Goal: Information Seeking & Learning: Learn about a topic

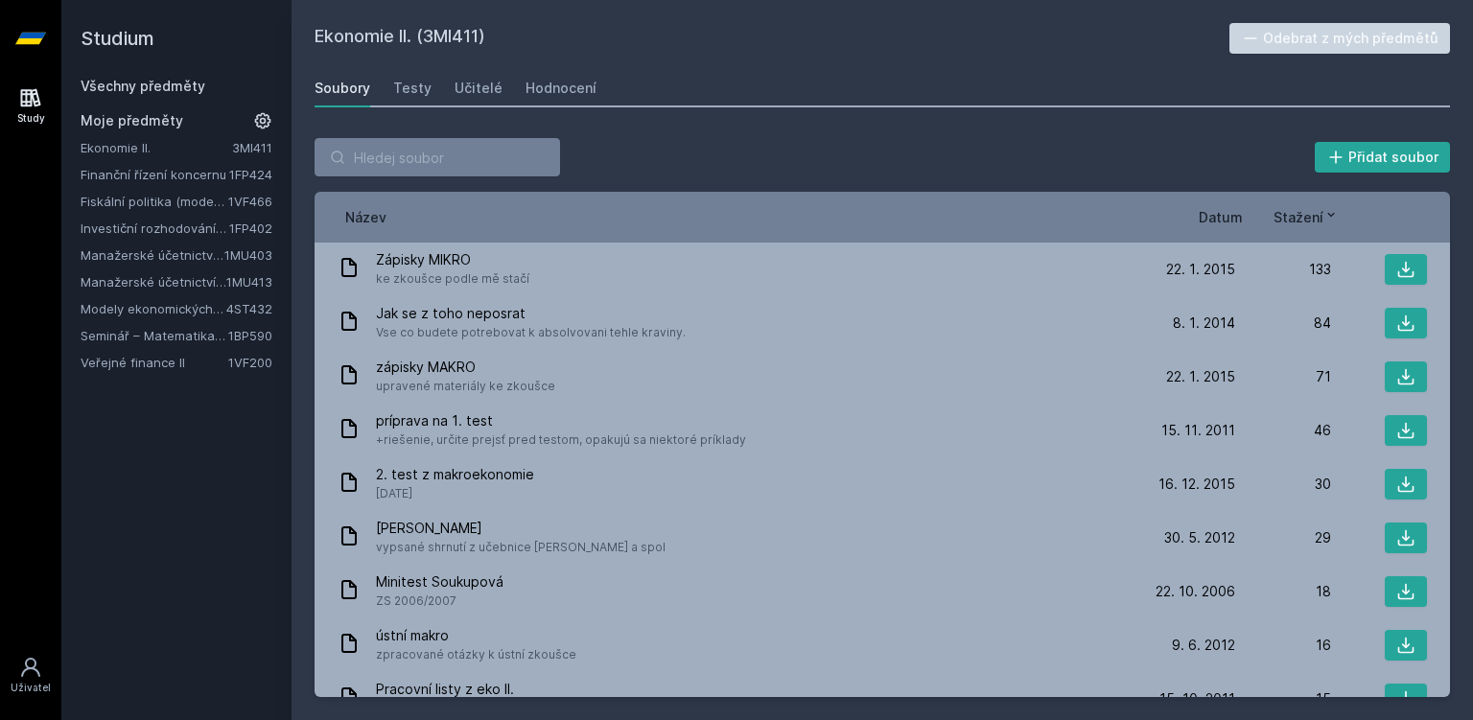
click at [158, 351] on div "Ekonomie II. 3MI411 Finanční řízení koncernu 1FP424 Fiskální politika (moderní …" at bounding box center [177, 255] width 192 height 234
click at [158, 355] on link "Veřejné finance II" at bounding box center [155, 362] width 148 height 19
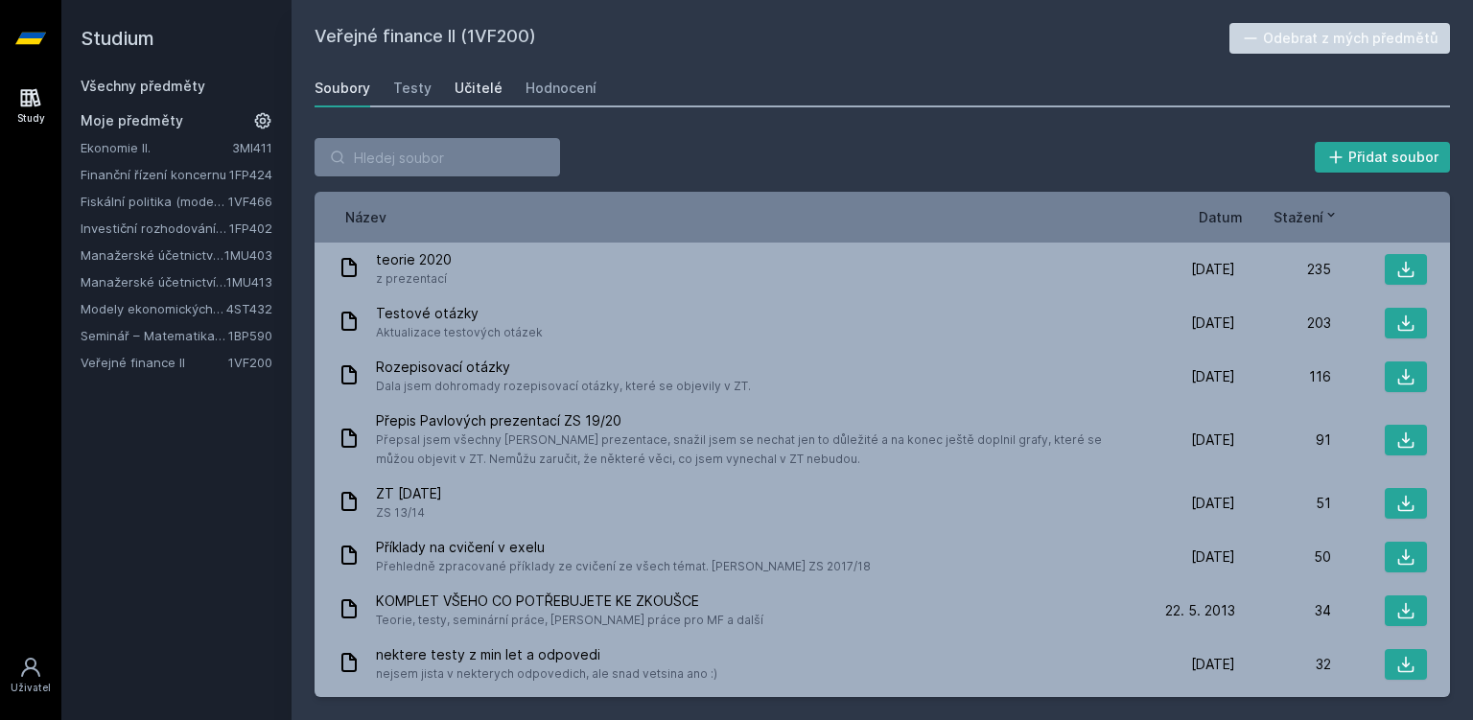
click at [487, 82] on div "Učitelé" at bounding box center [479, 88] width 48 height 19
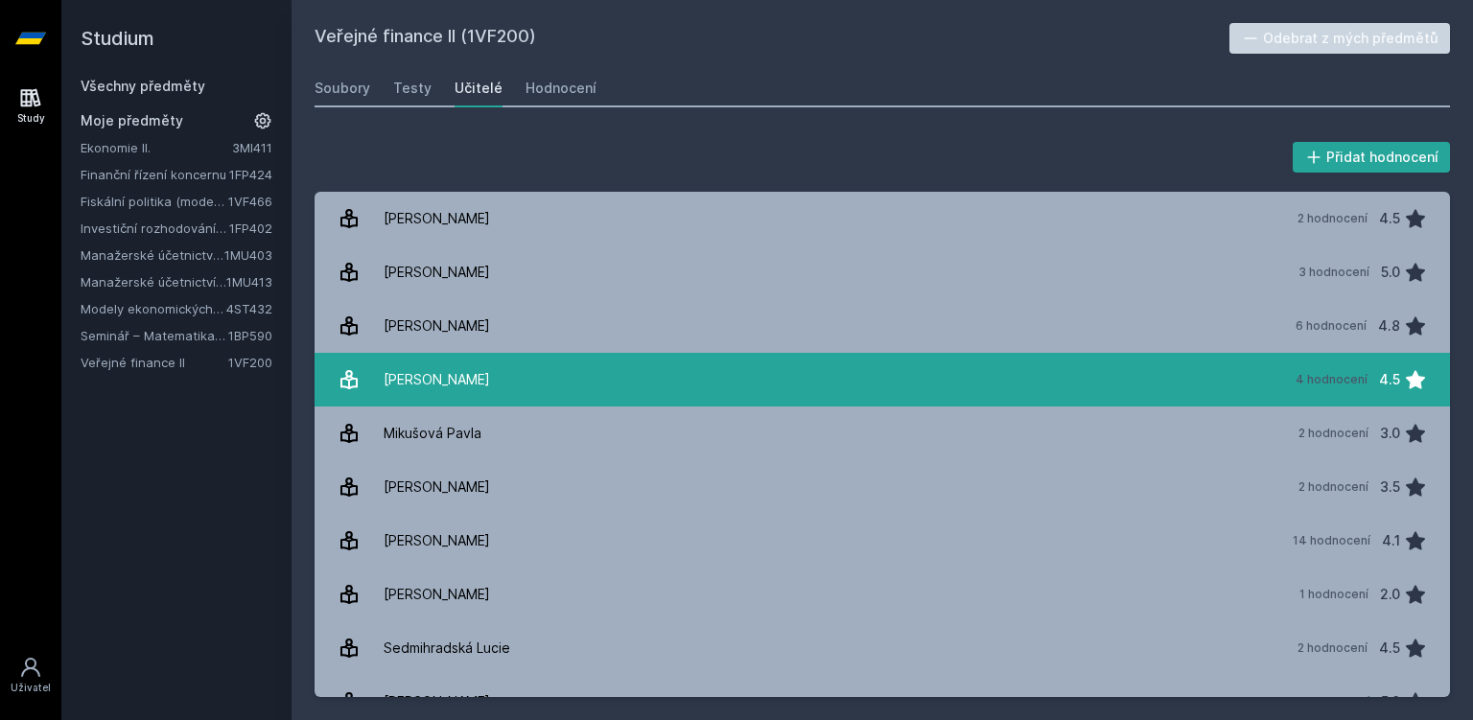
scroll to position [84, 0]
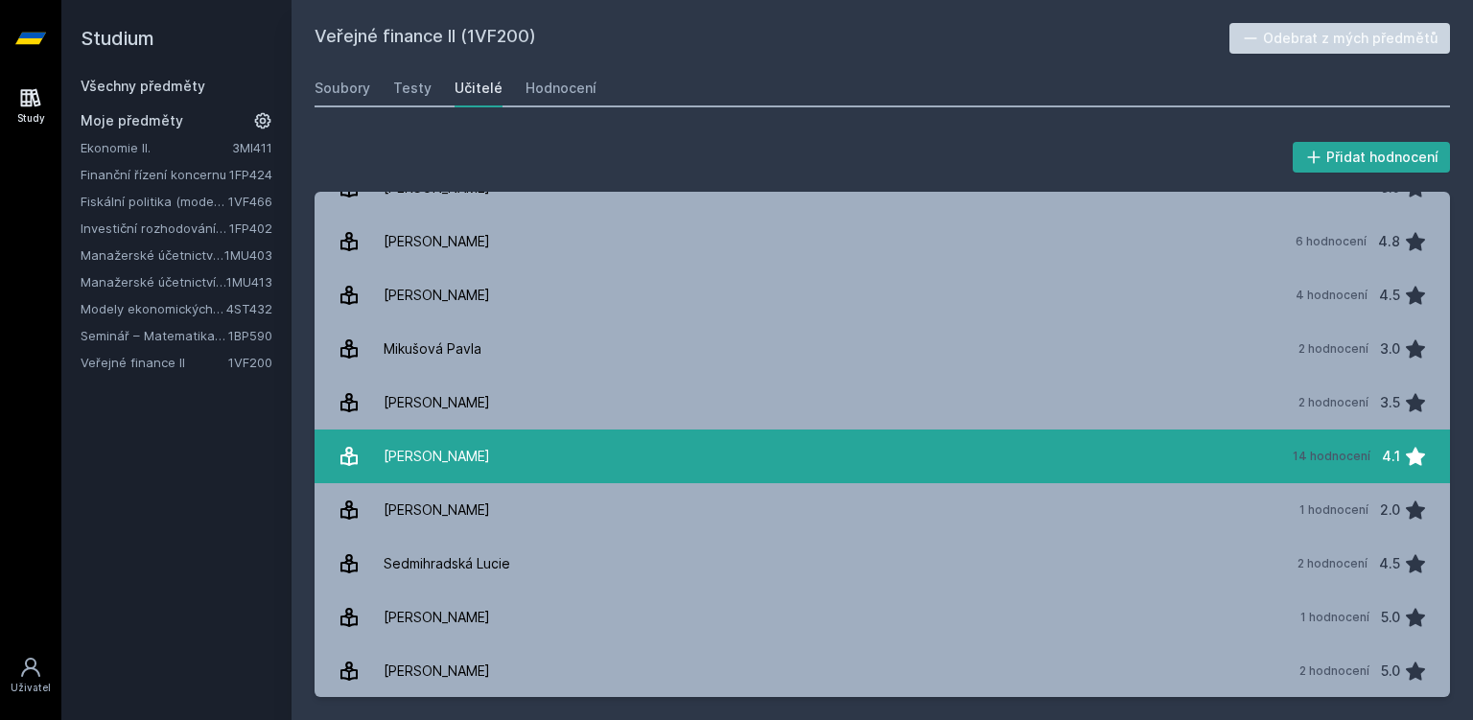
click at [536, 456] on link "[PERSON_NAME][DATE] hodnocení 4.1" at bounding box center [882, 457] width 1135 height 54
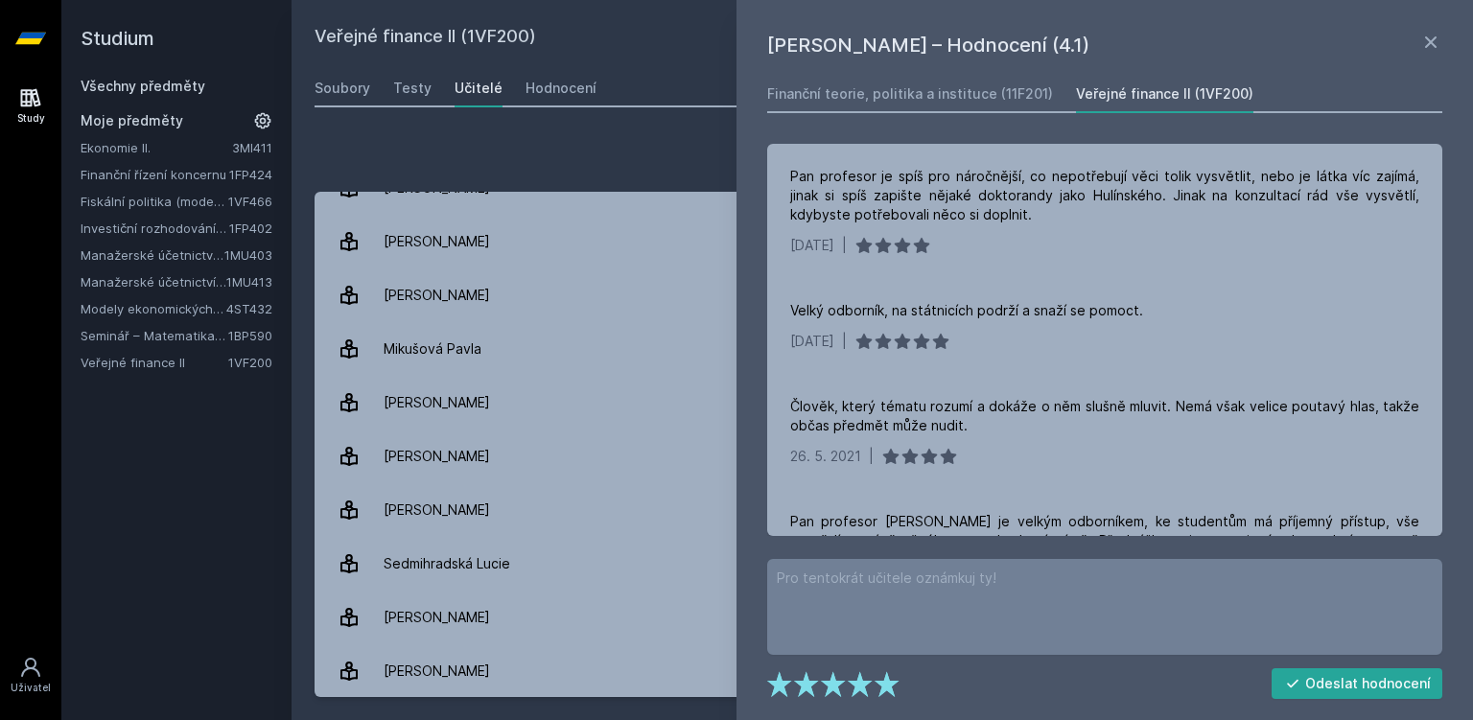
click at [32, 94] on icon at bounding box center [31, 98] width 20 height 18
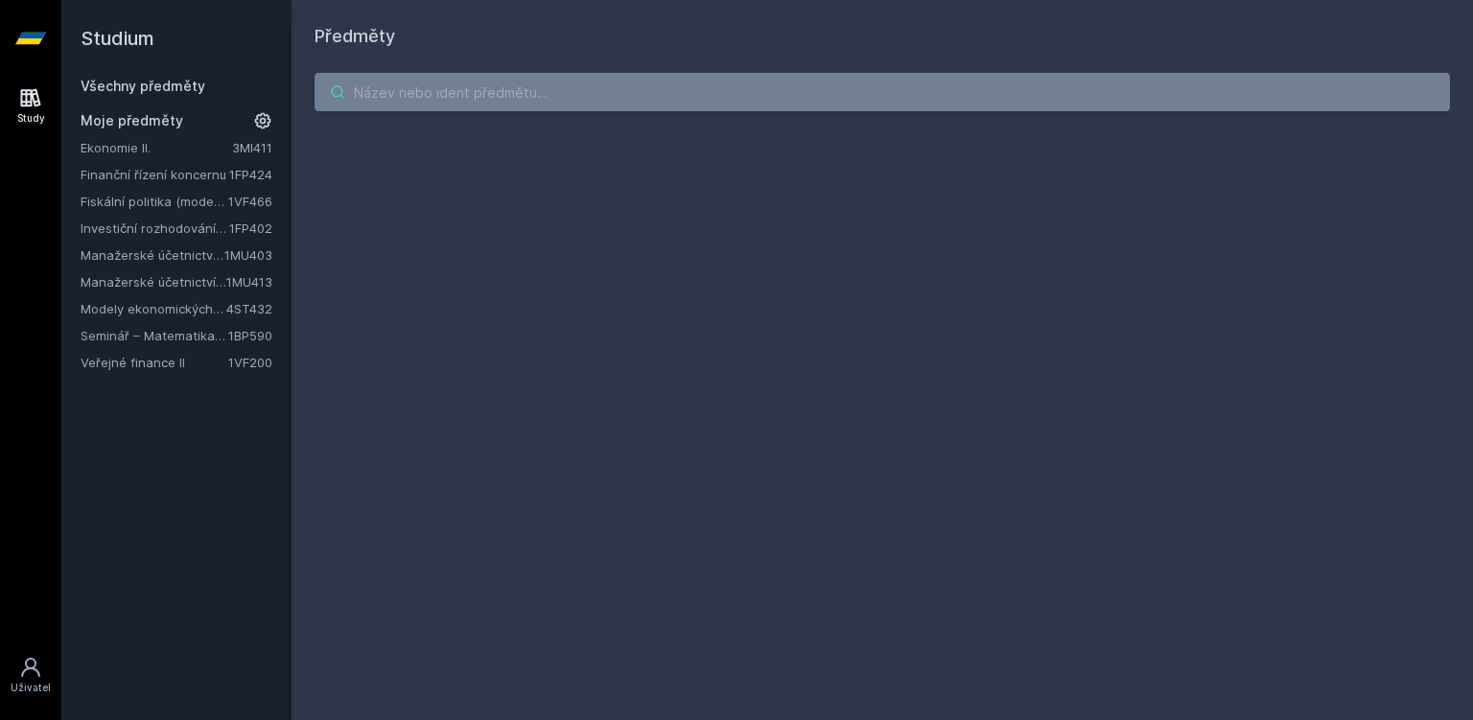
click at [525, 94] on input "search" at bounding box center [882, 92] width 1135 height 38
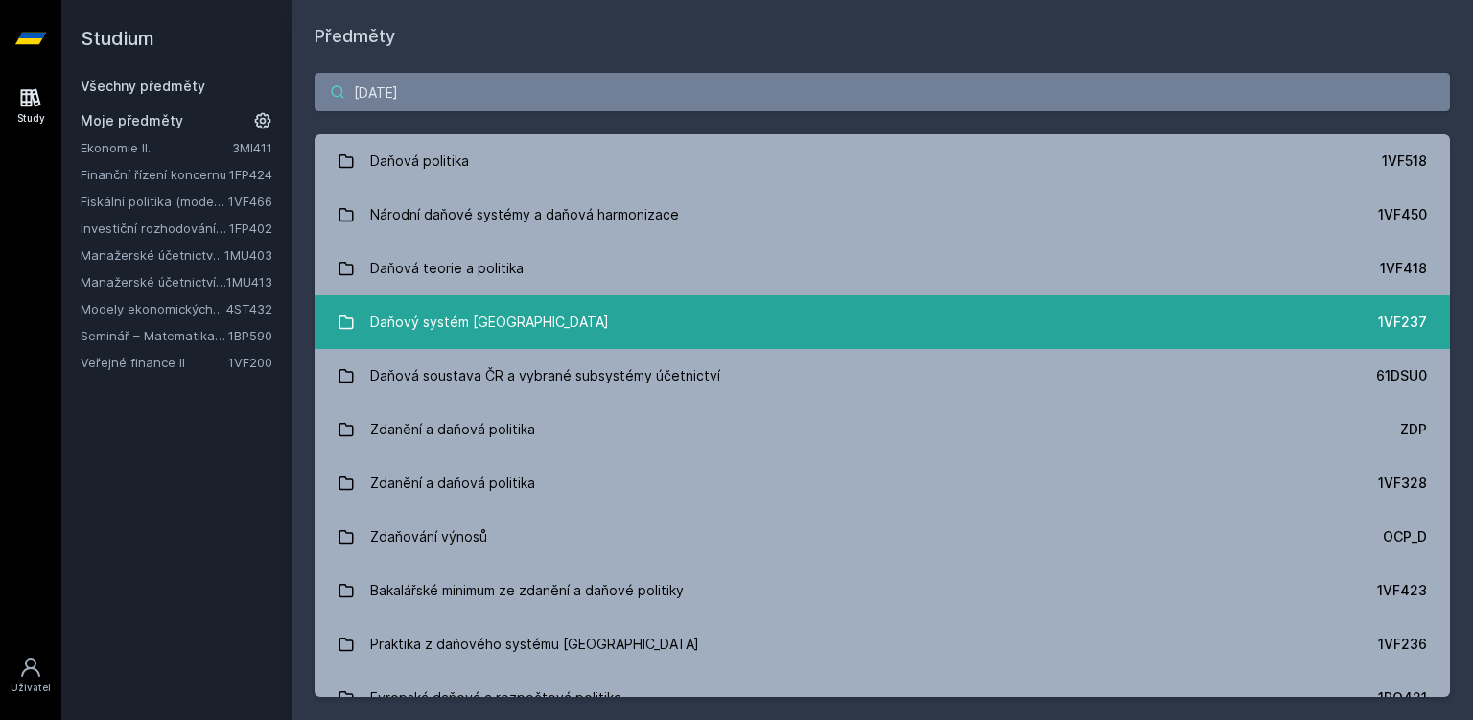
type input "[DATE]"
click at [485, 295] on link "Daňový systém České republiky 1VF237" at bounding box center [882, 322] width 1135 height 54
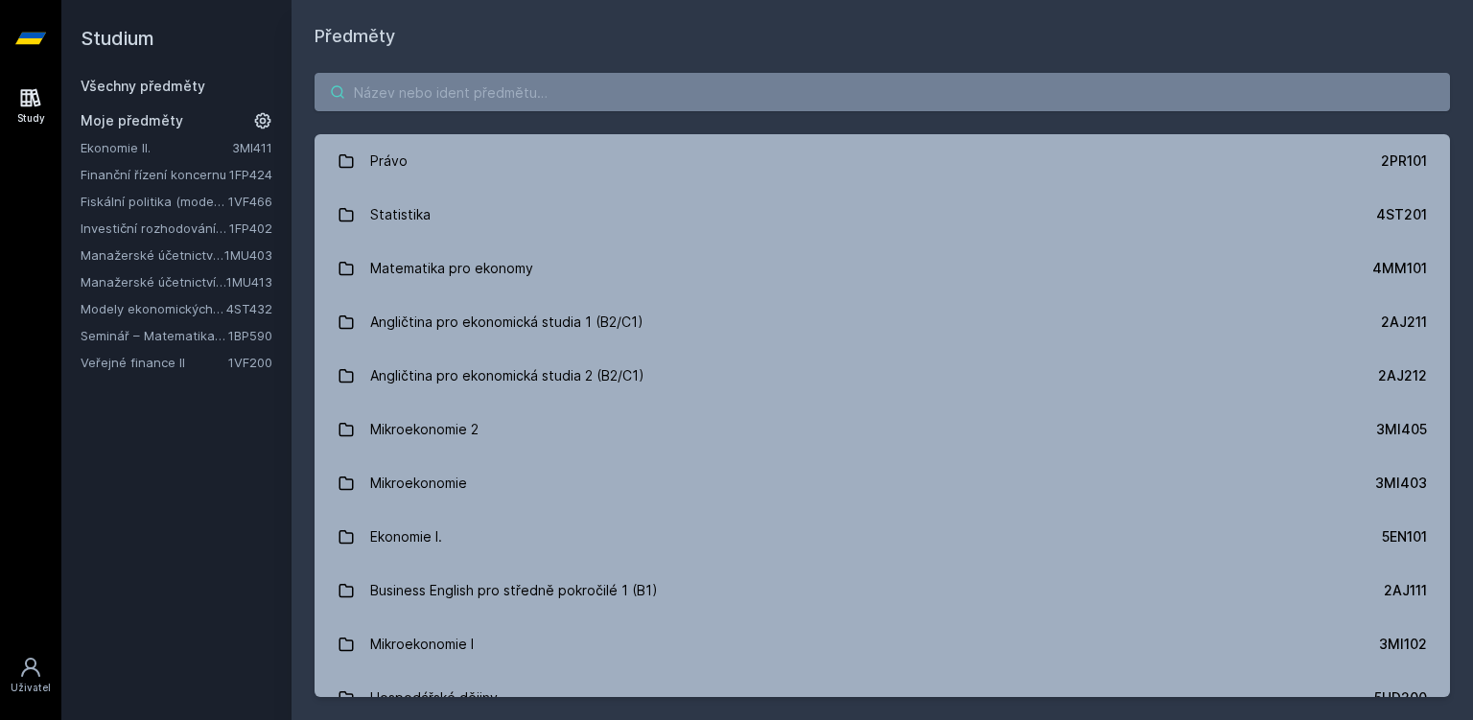
click at [481, 77] on input "search" at bounding box center [882, 92] width 1135 height 38
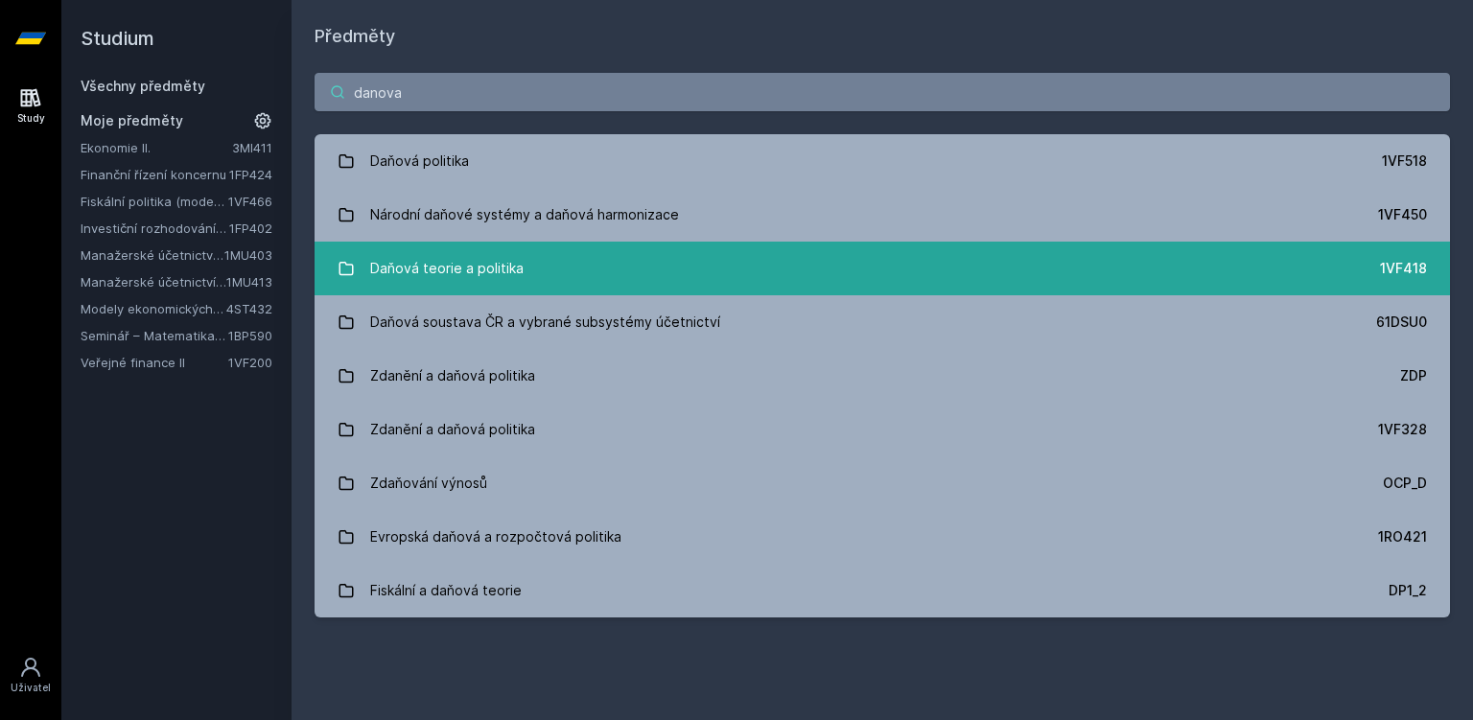
type input "danova"
click at [581, 268] on link "Daňová teorie a politika 1VF418" at bounding box center [882, 269] width 1135 height 54
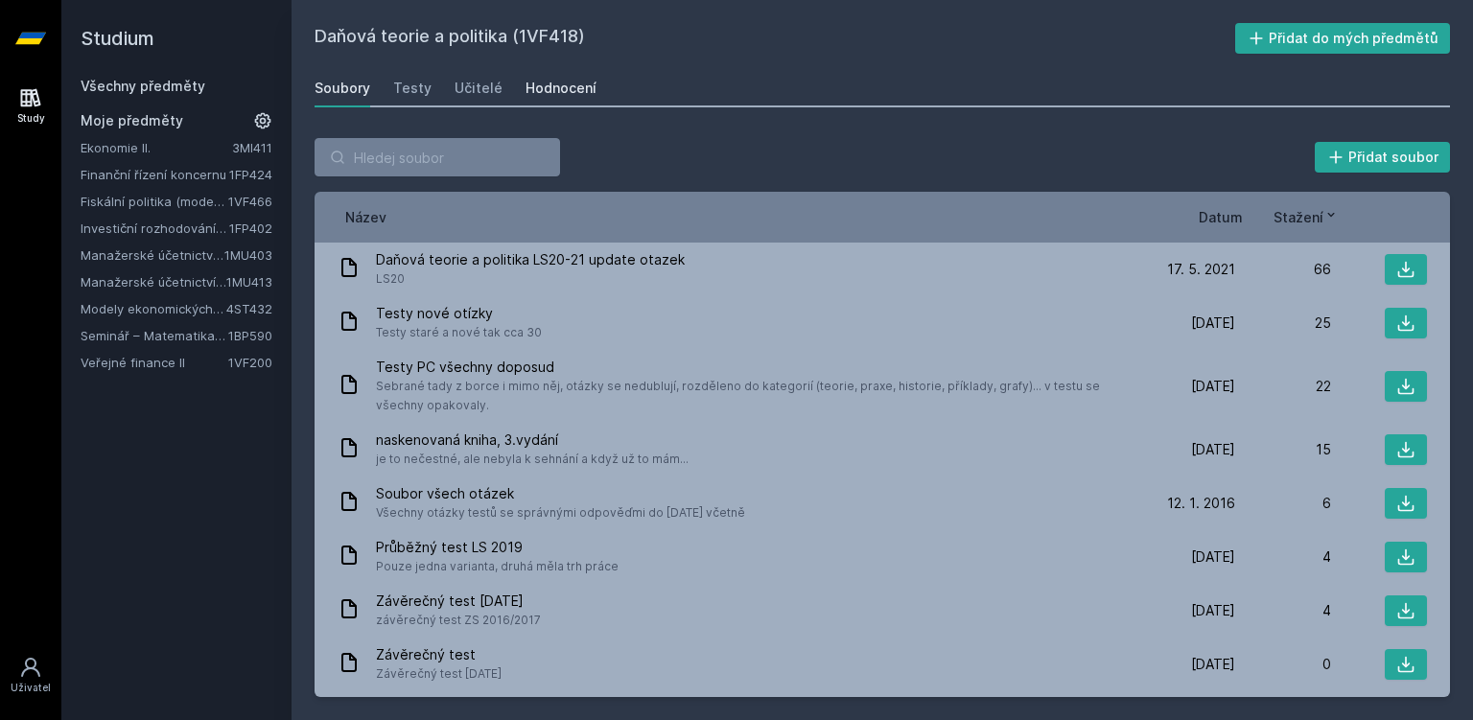
click at [545, 91] on div "Hodnocení" at bounding box center [560, 88] width 71 height 19
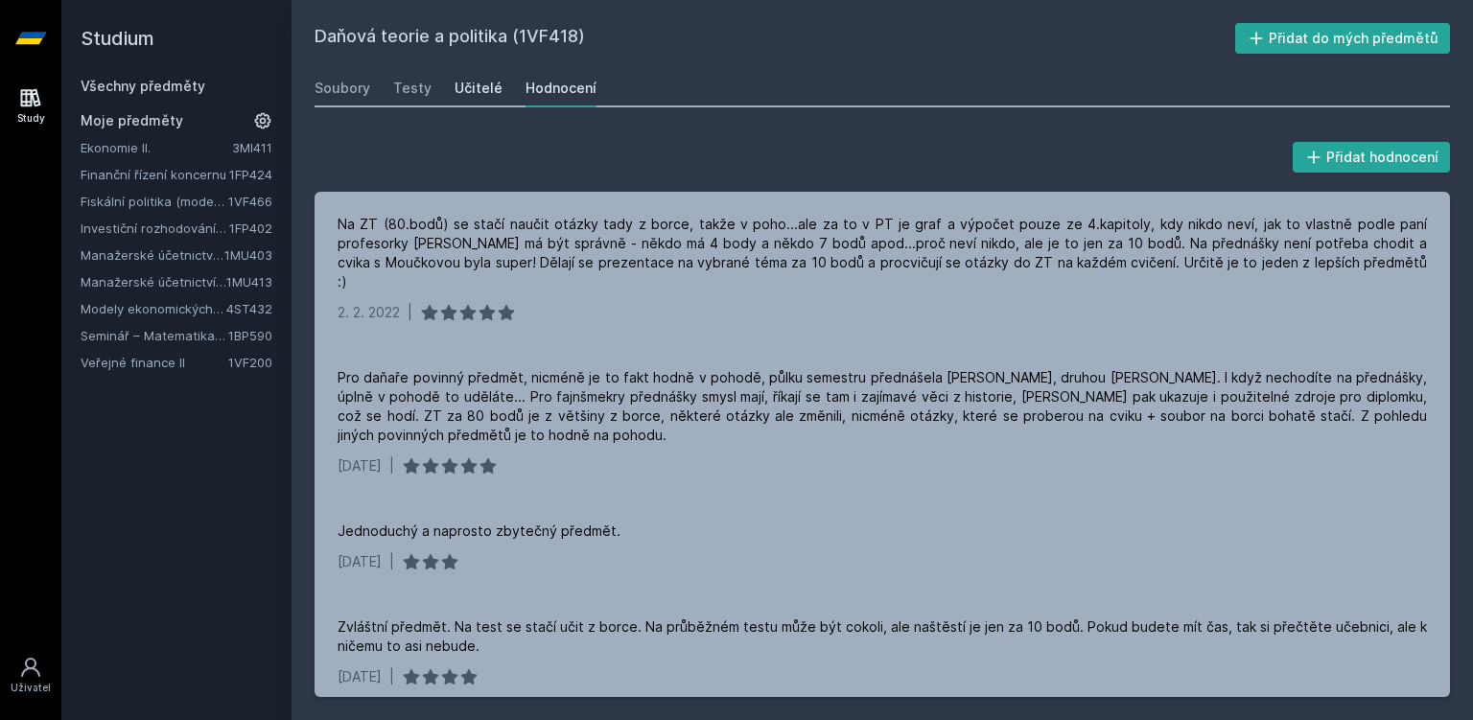
click at [458, 89] on div "Učitelé" at bounding box center [479, 88] width 48 height 19
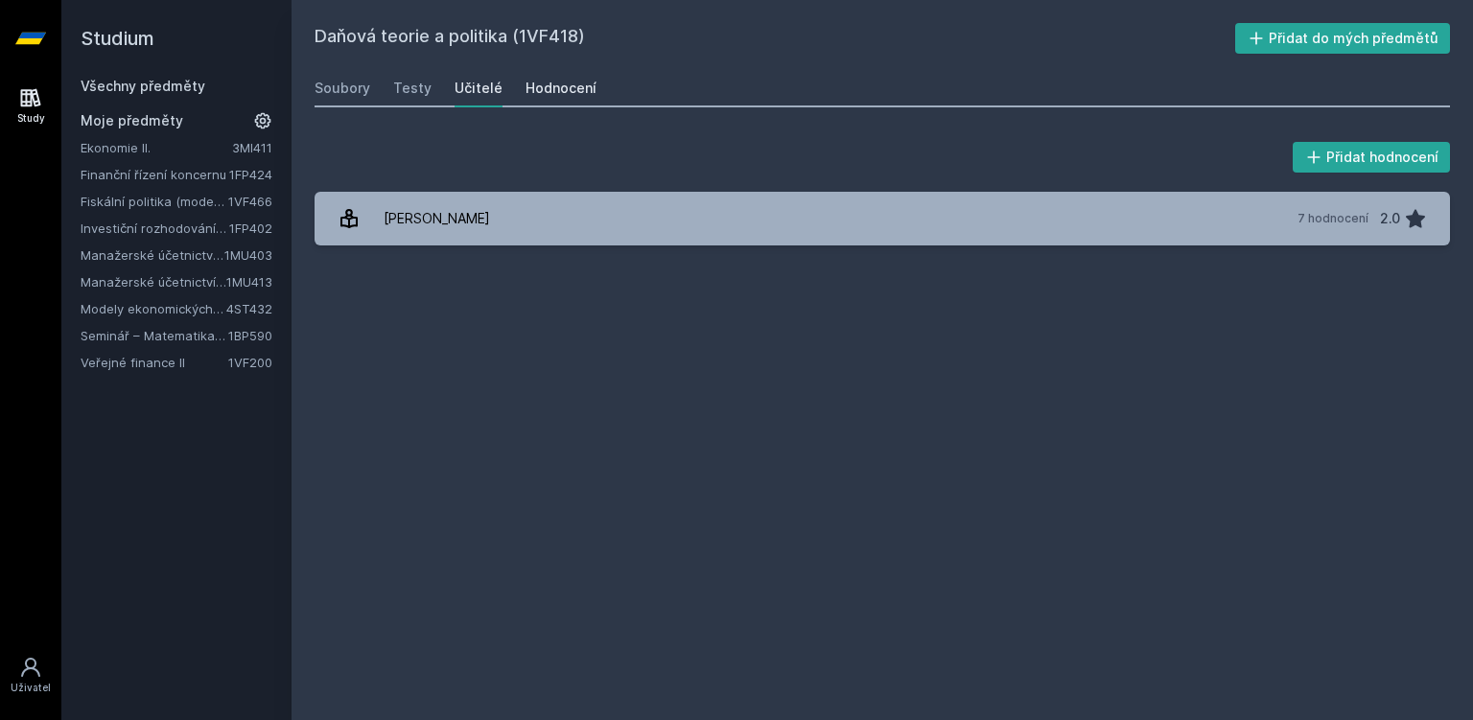
click at [530, 71] on link "Hodnocení" at bounding box center [560, 88] width 71 height 38
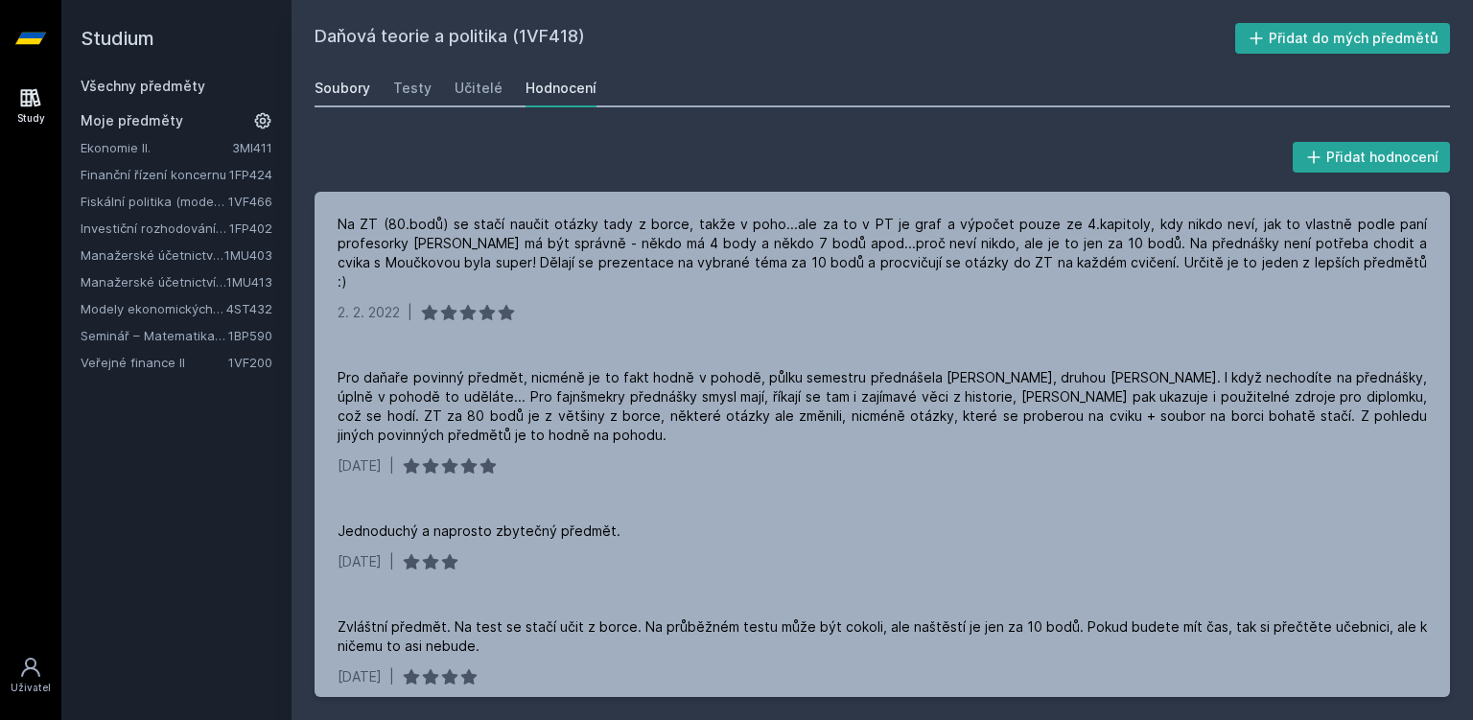
click at [332, 89] on div "Soubory" at bounding box center [343, 88] width 56 height 19
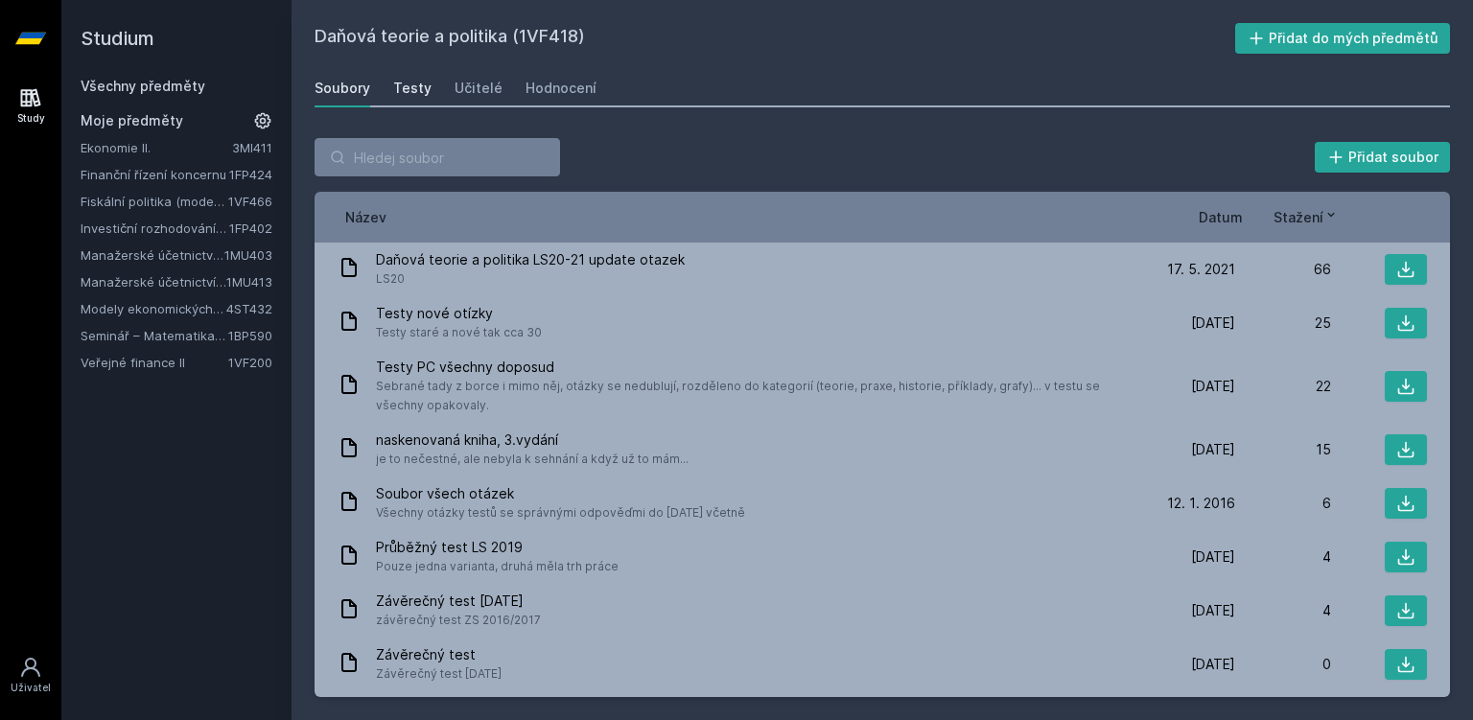
click at [397, 92] on div "Testy" at bounding box center [412, 88] width 38 height 19
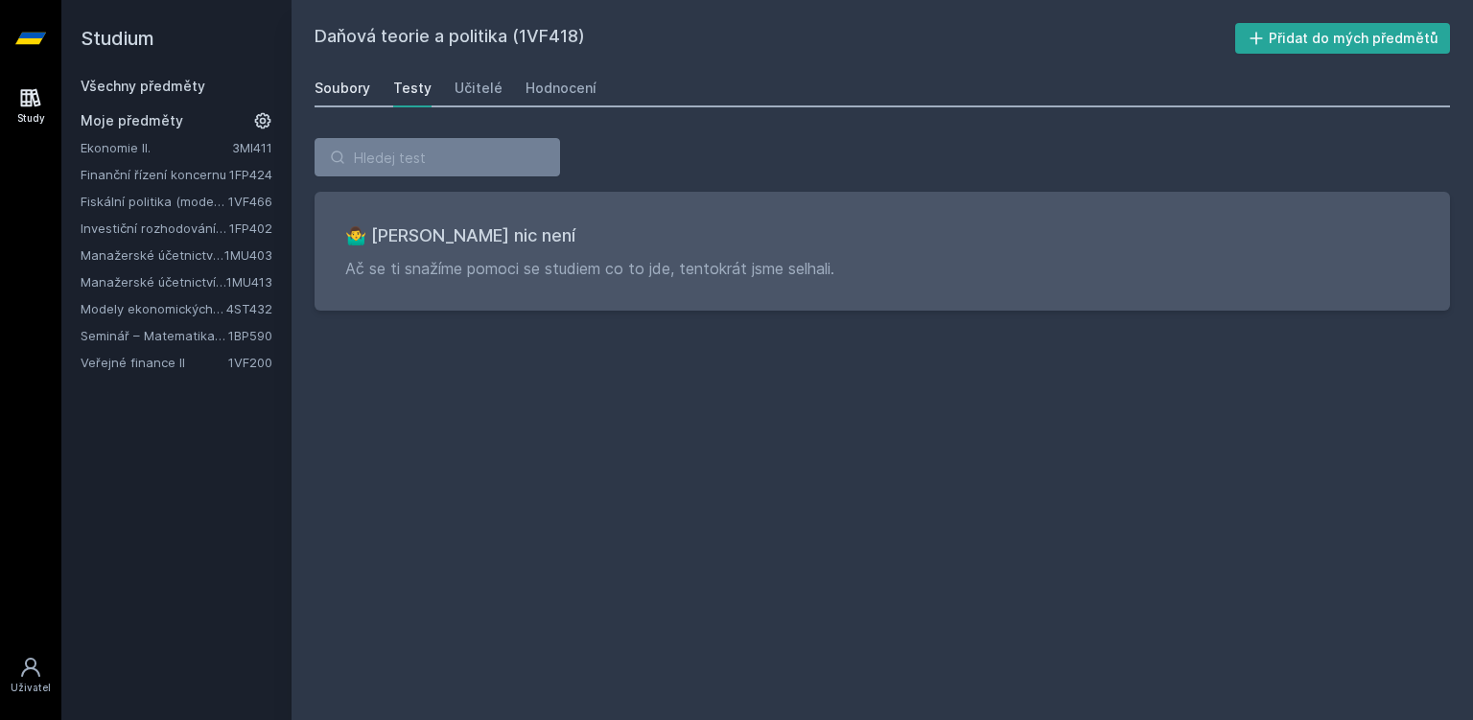
click at [349, 96] on div "Soubory" at bounding box center [343, 88] width 56 height 19
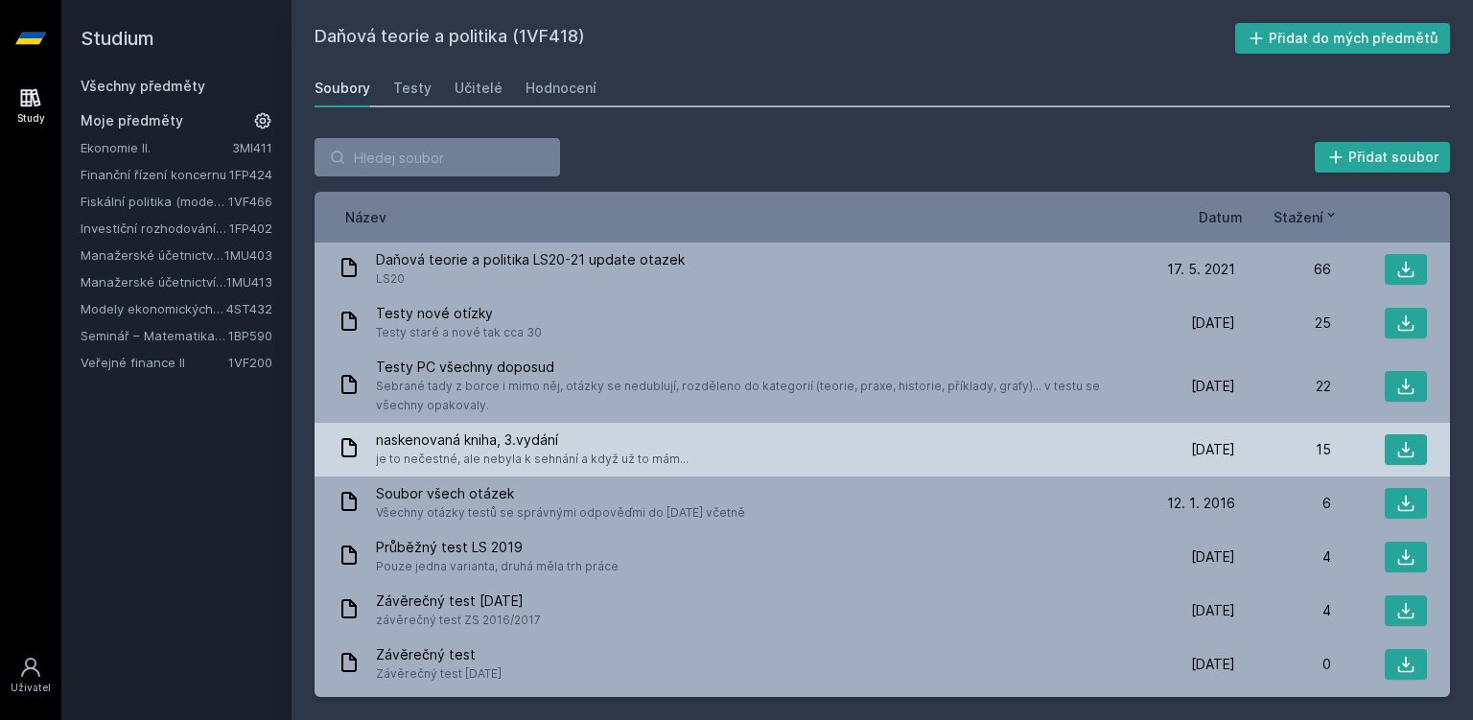
click at [554, 437] on span "naskenovaná kniha, 3.vydání" at bounding box center [532, 440] width 313 height 19
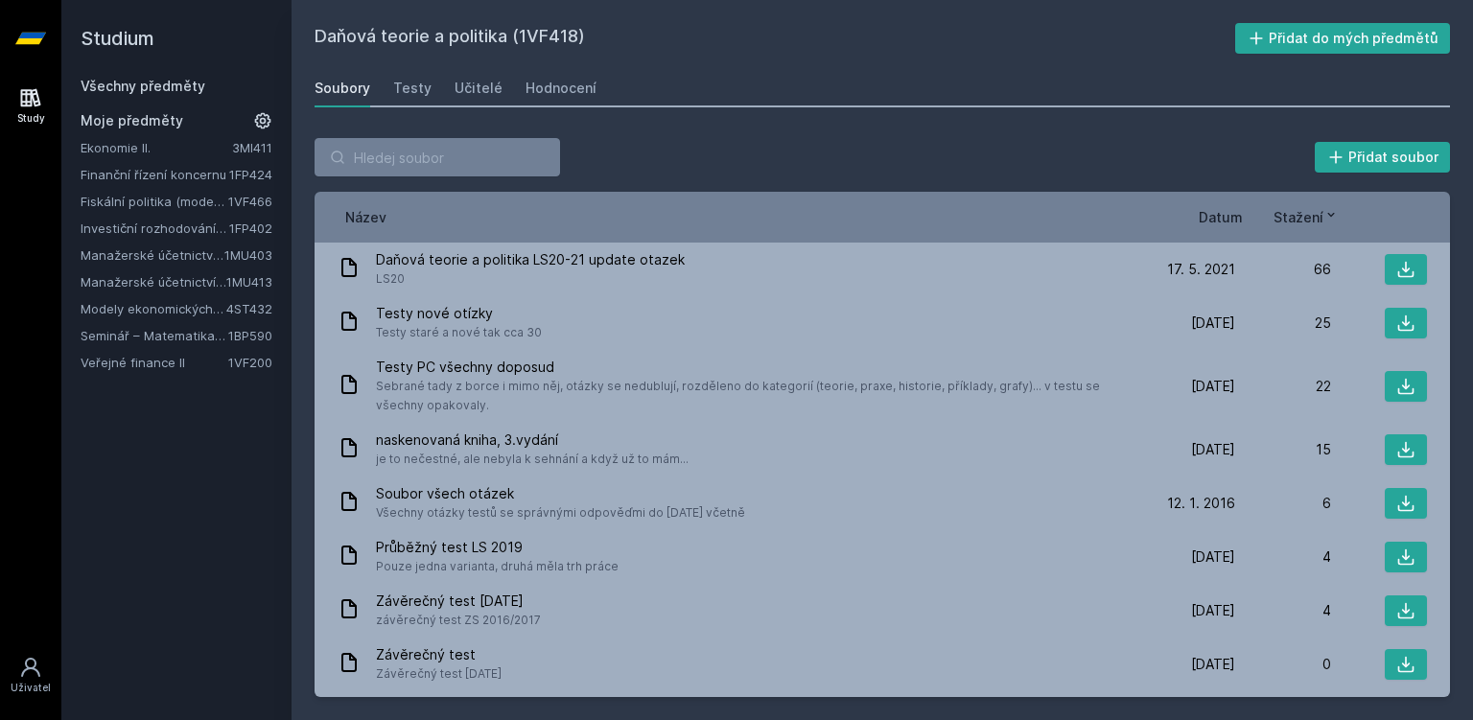
click at [148, 327] on link "Seminář – Matematika pro finance" at bounding box center [155, 335] width 148 height 19
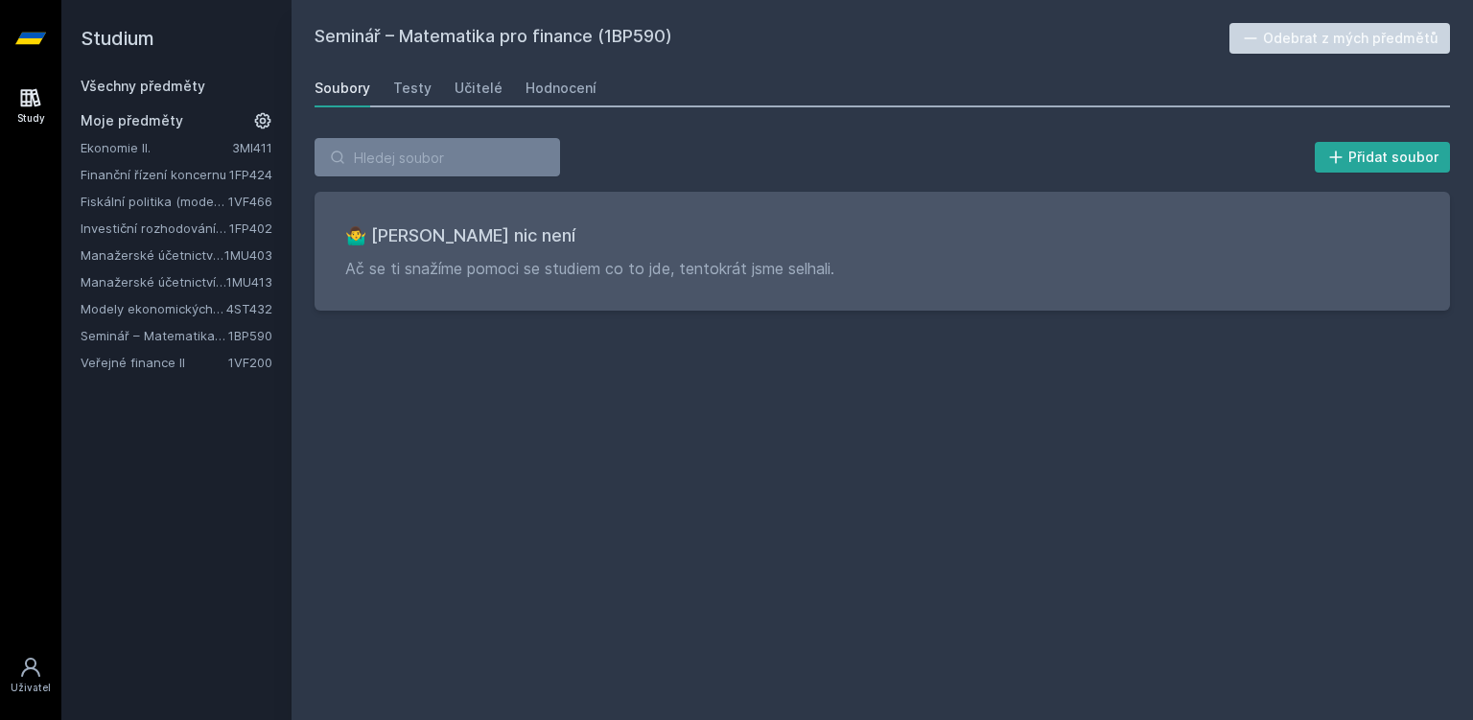
click at [167, 309] on link "Modely ekonomických a finančních časových řad" at bounding box center [154, 308] width 146 height 19
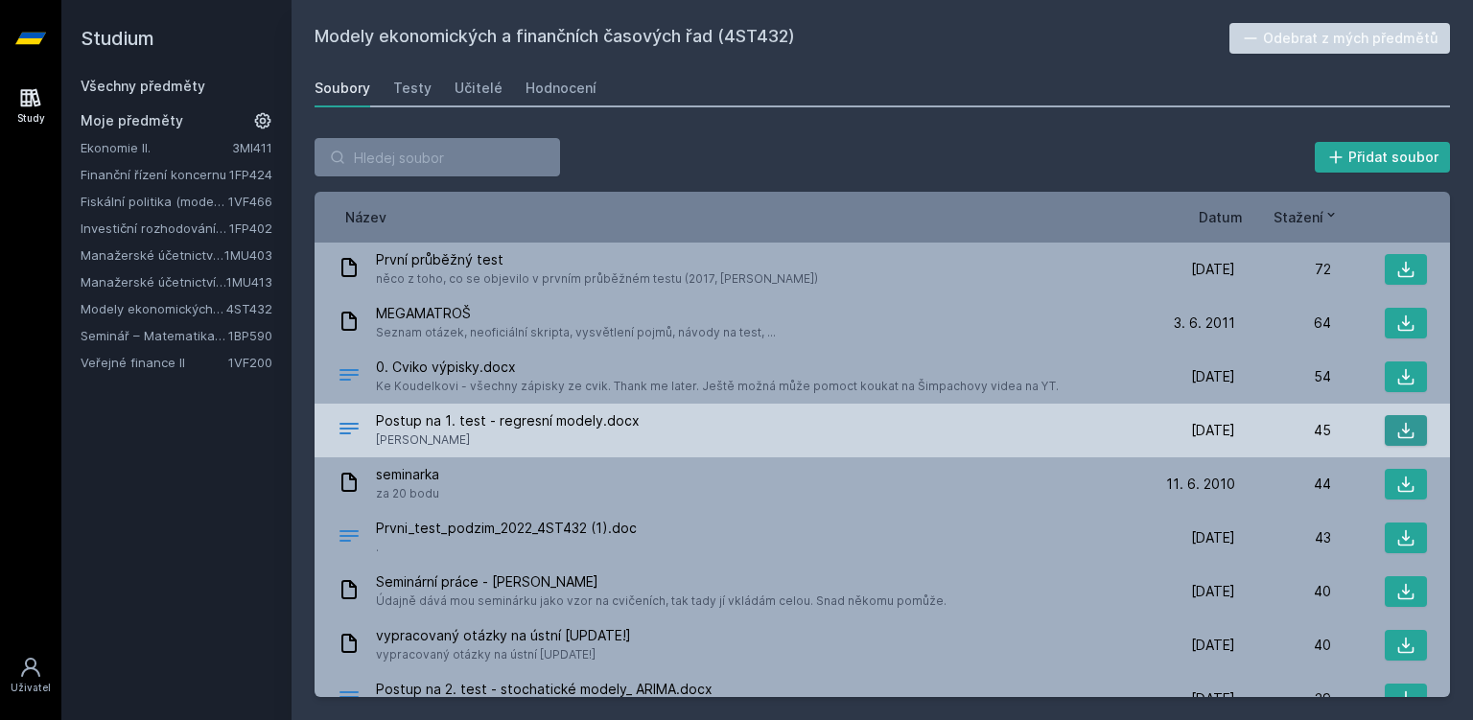
click at [1407, 420] on button at bounding box center [1406, 430] width 42 height 31
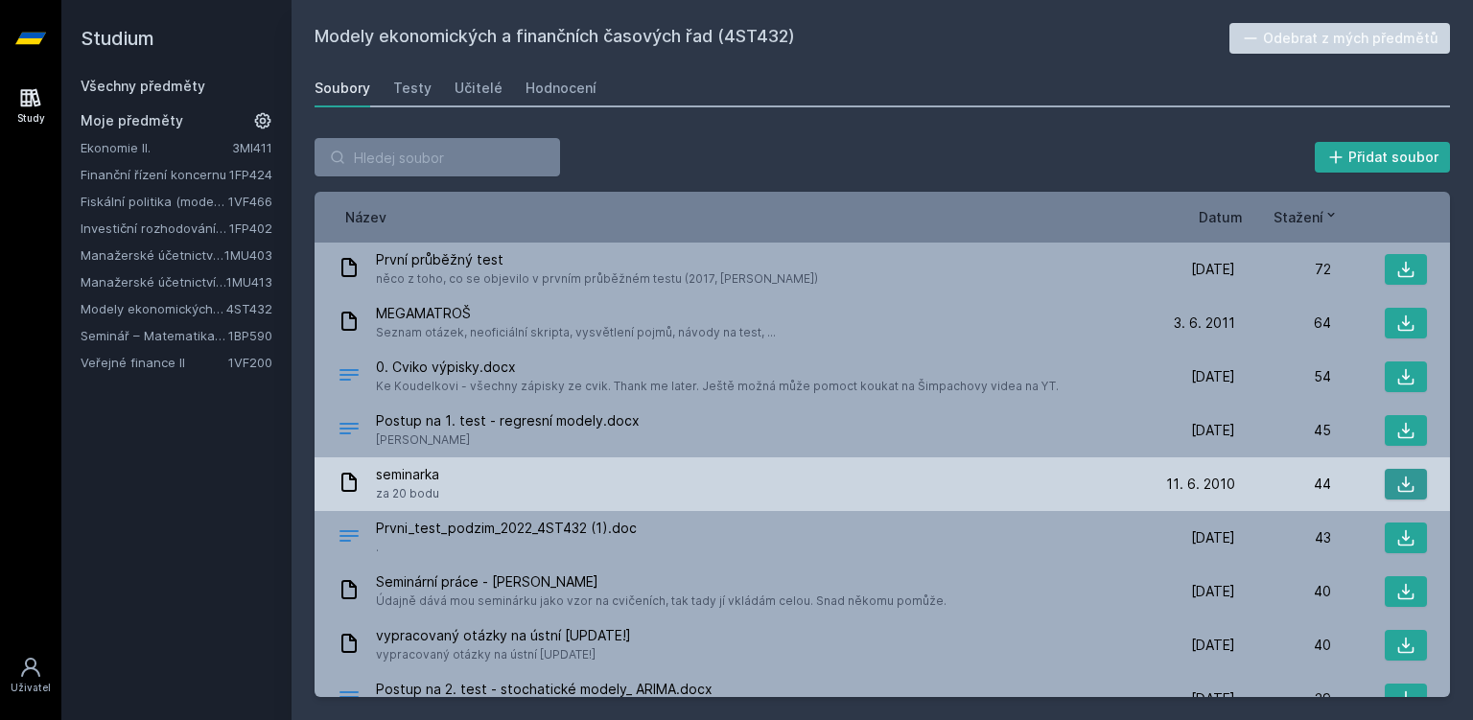
click at [1411, 489] on icon at bounding box center [1405, 484] width 19 height 19
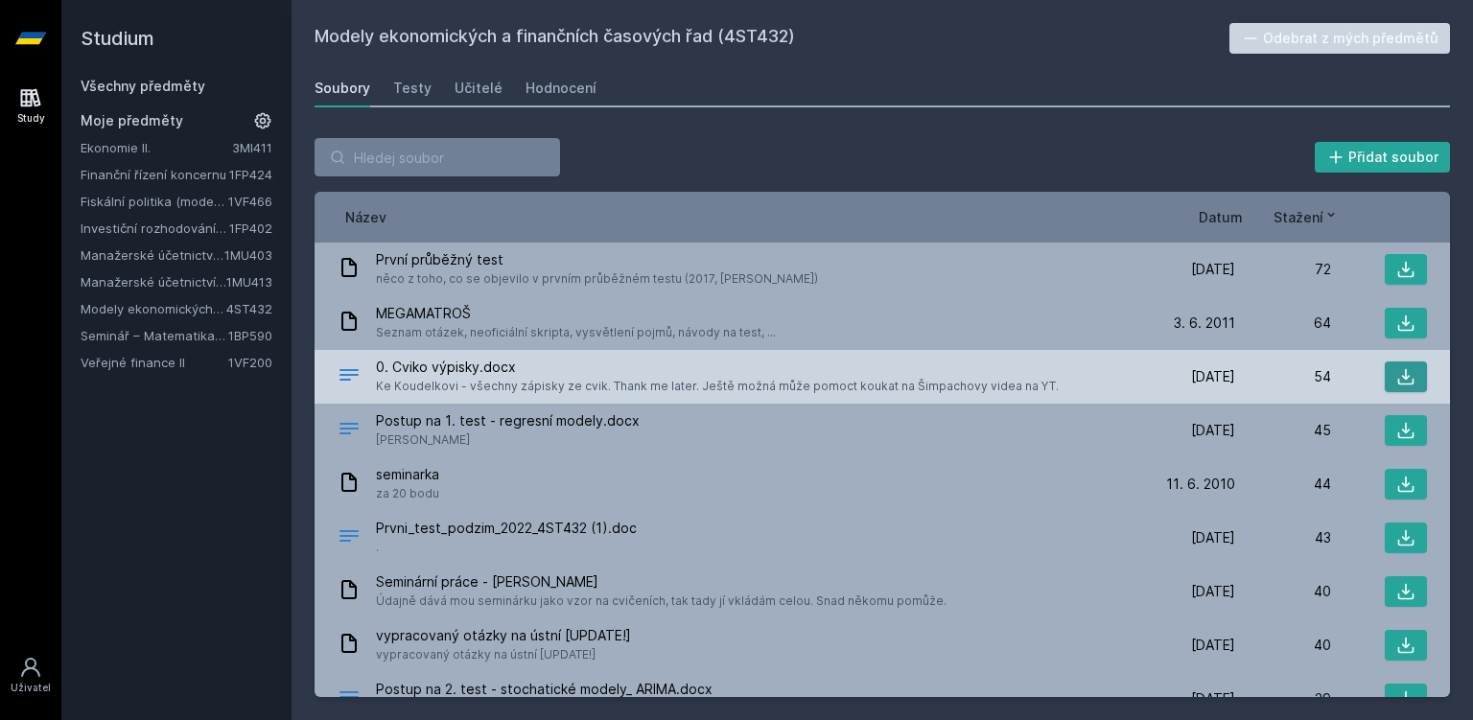
click at [1426, 379] on button at bounding box center [1406, 377] width 42 height 31
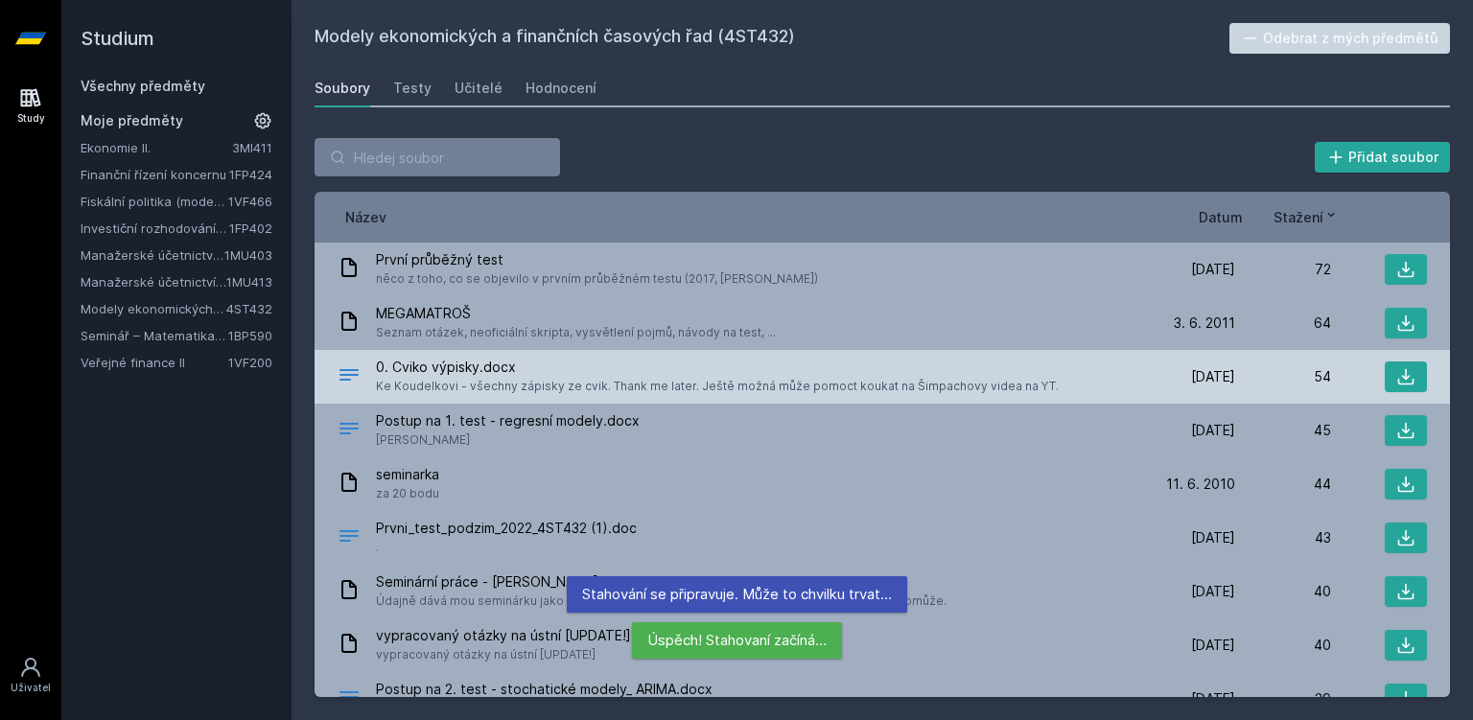
click at [1090, 392] on div "0. Cviko výpisky.docx Ke Koudelkovi - všechny zápisky ze cvik. Thank me later. …" at bounding box center [739, 377] width 802 height 38
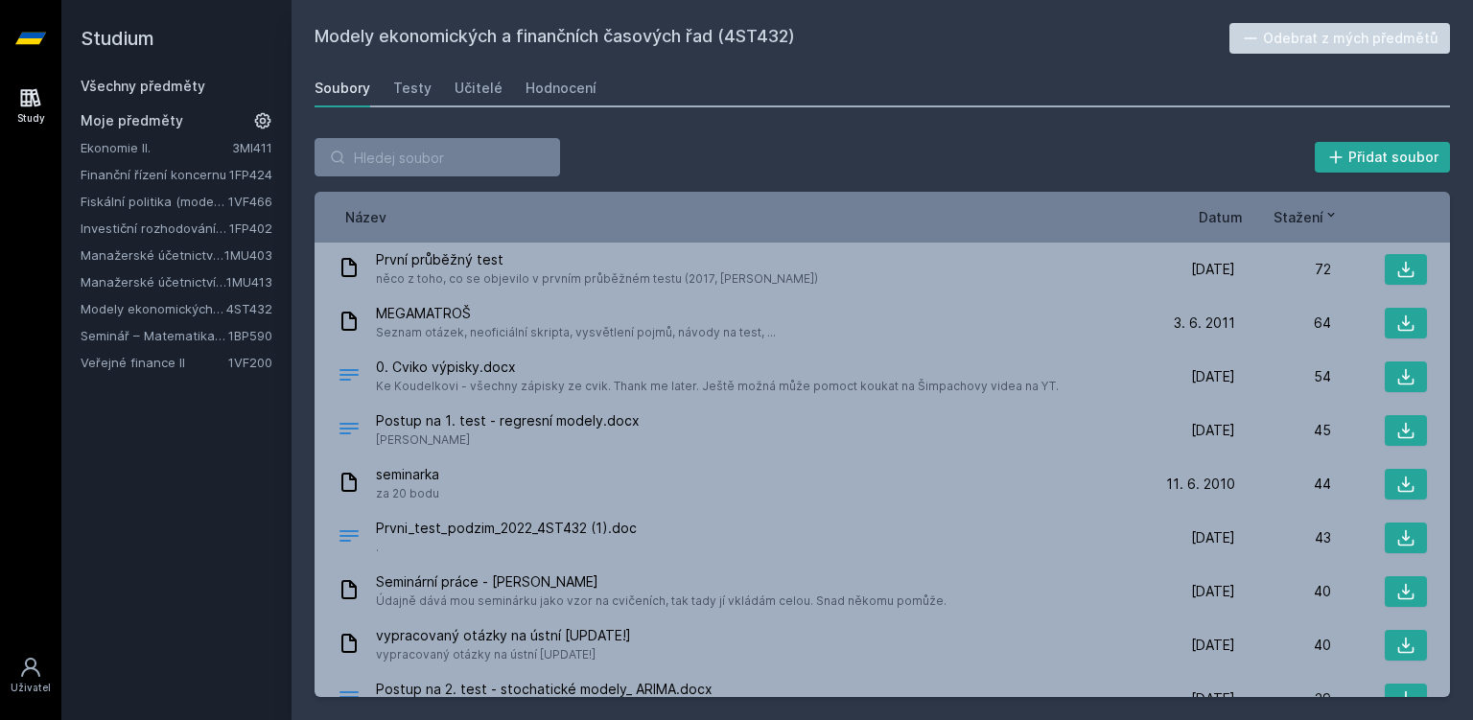
click at [762, 28] on h2 "Modely ekonomických a finančních časových řad (4ST432)" at bounding box center [772, 38] width 915 height 31
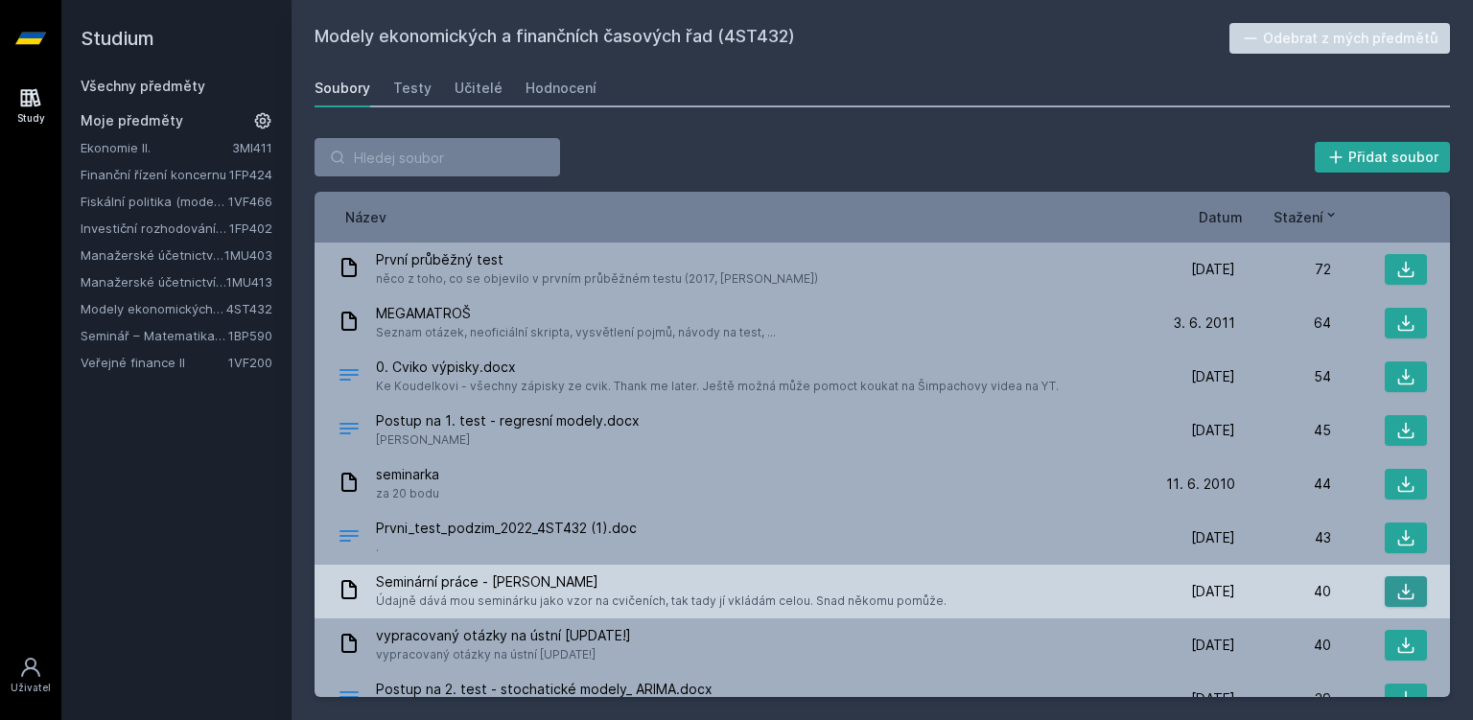
click at [1409, 589] on icon at bounding box center [1405, 591] width 19 height 19
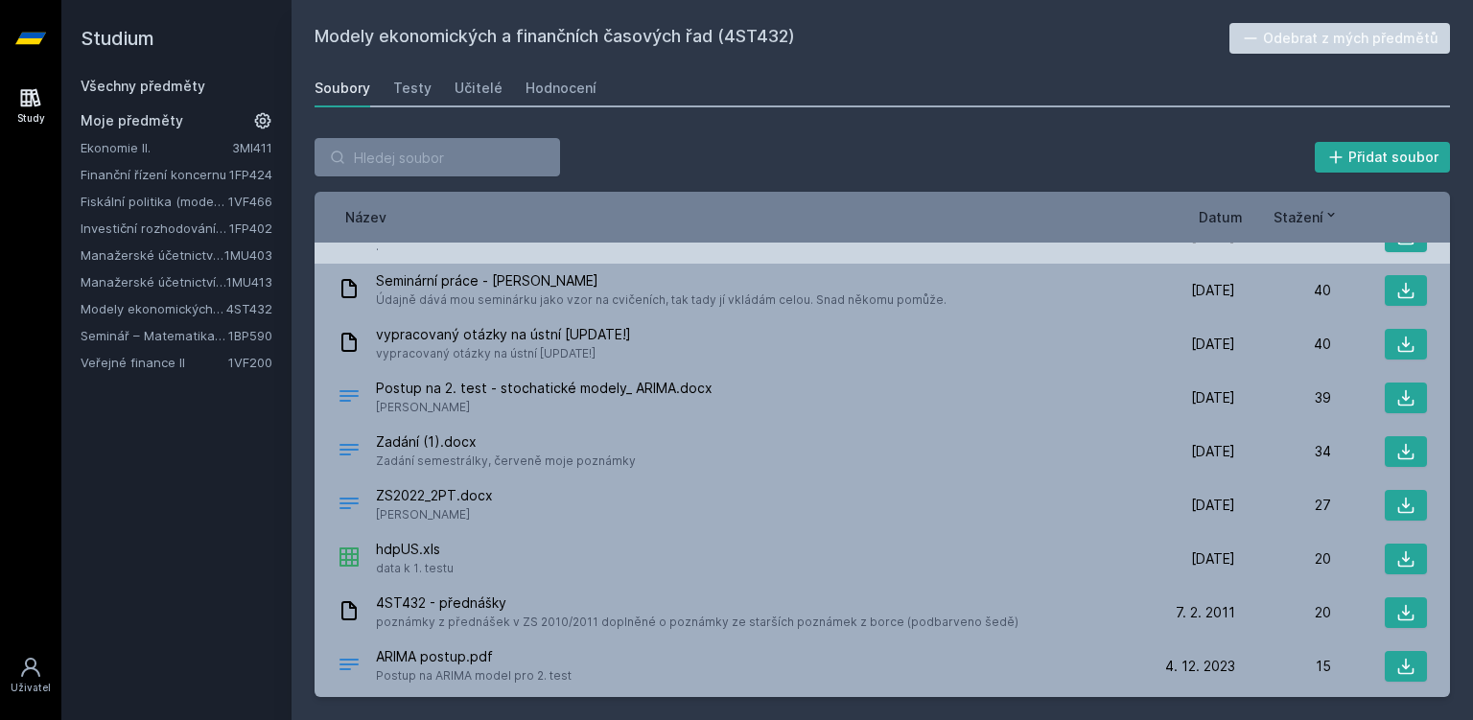
scroll to position [302, 0]
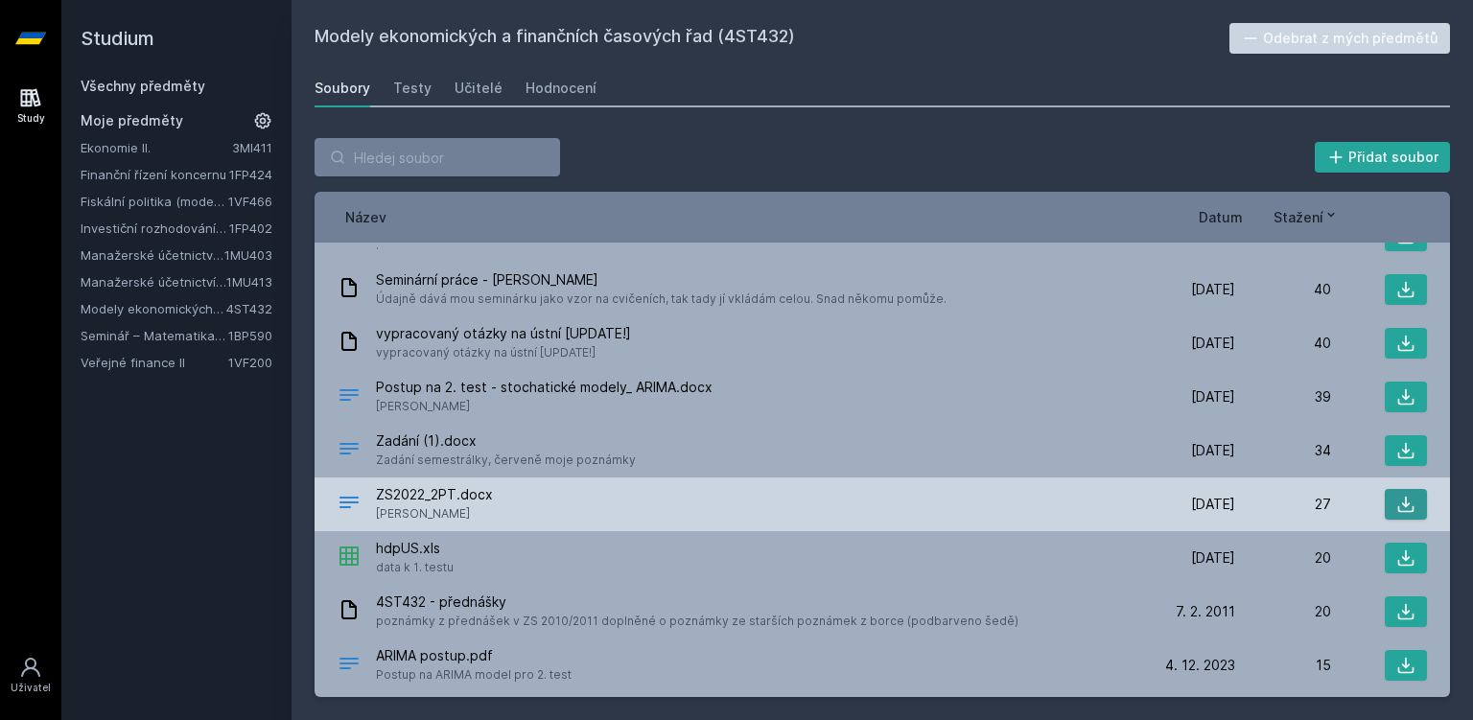
click at [1423, 517] on button at bounding box center [1406, 504] width 42 height 31
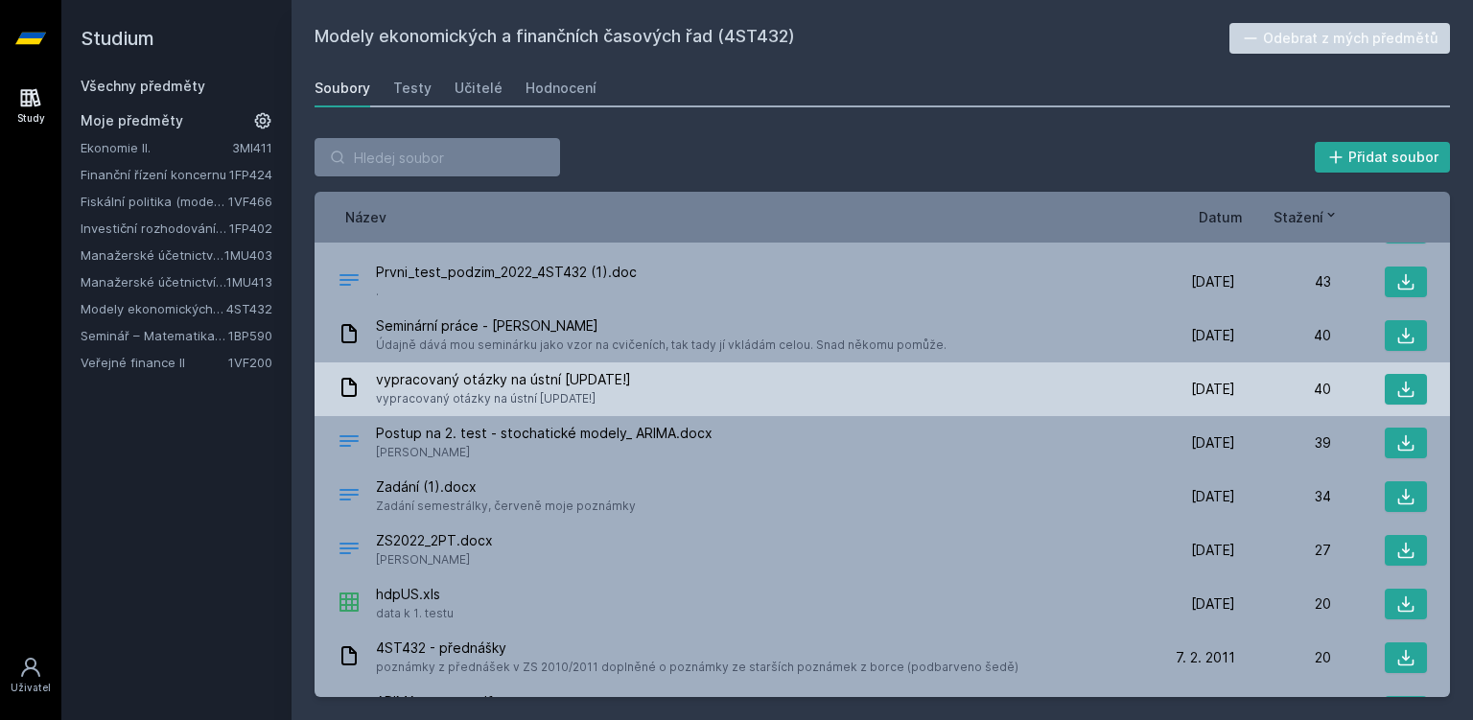
scroll to position [482, 0]
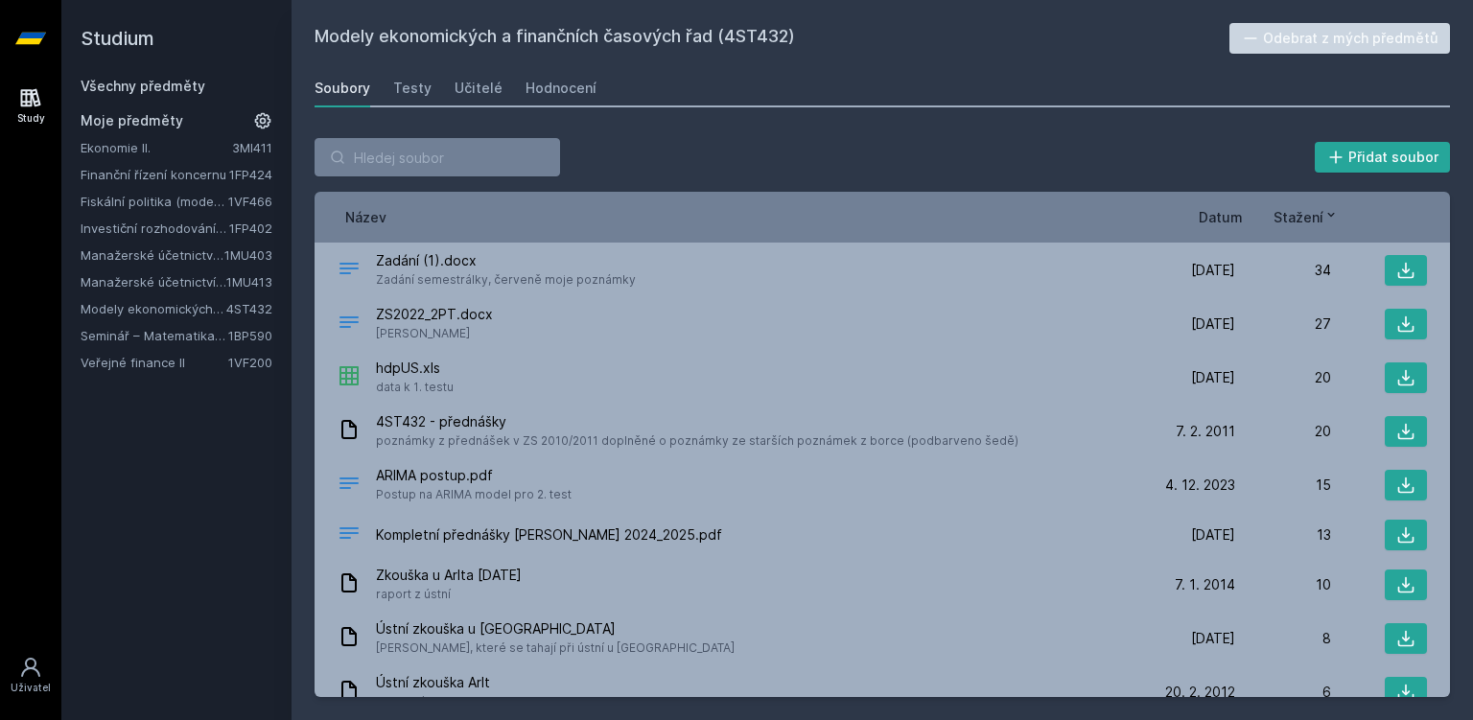
click at [995, 415] on div "4ST432 - přednášky poznámky z přednášek v ZS 2010/2011 doplněné o poznámky ze s…" at bounding box center [739, 431] width 802 height 38
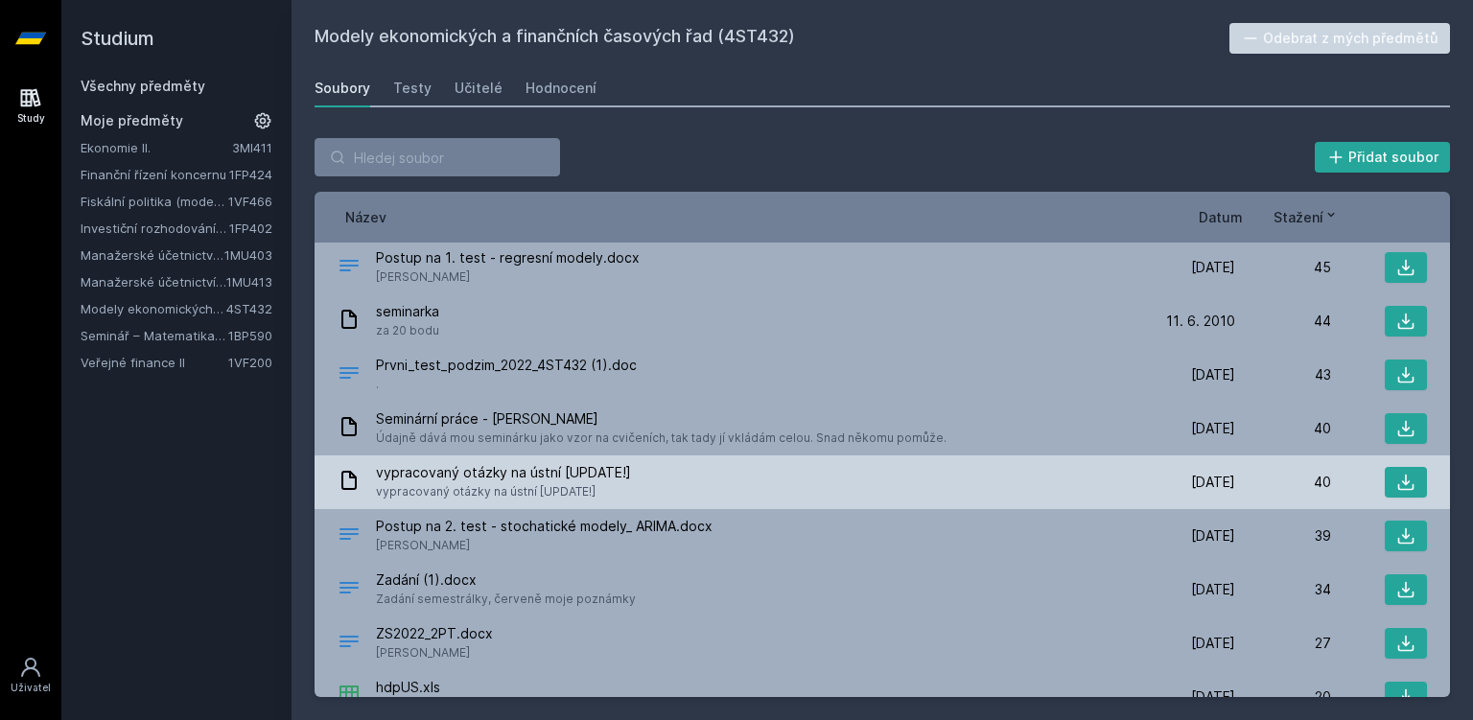
scroll to position [0, 0]
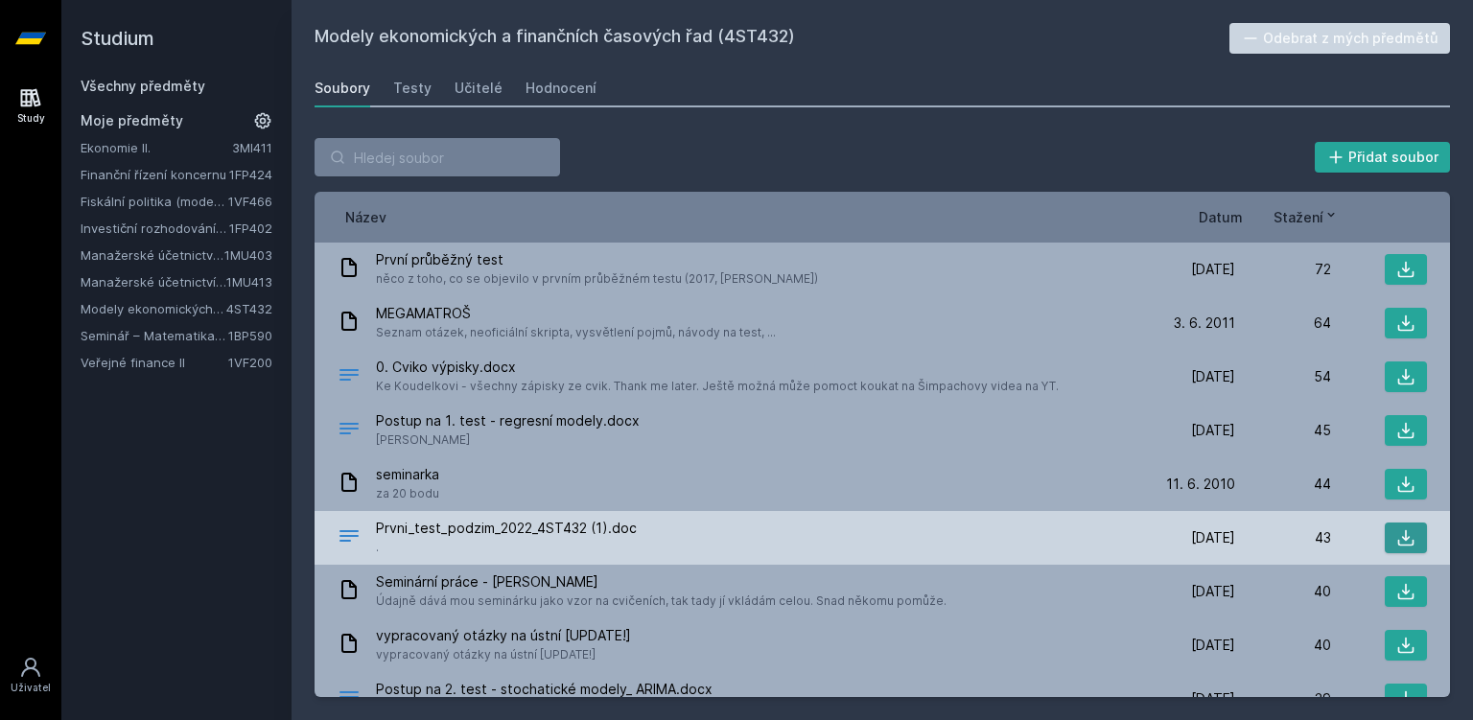
click at [1405, 527] on button at bounding box center [1406, 538] width 42 height 31
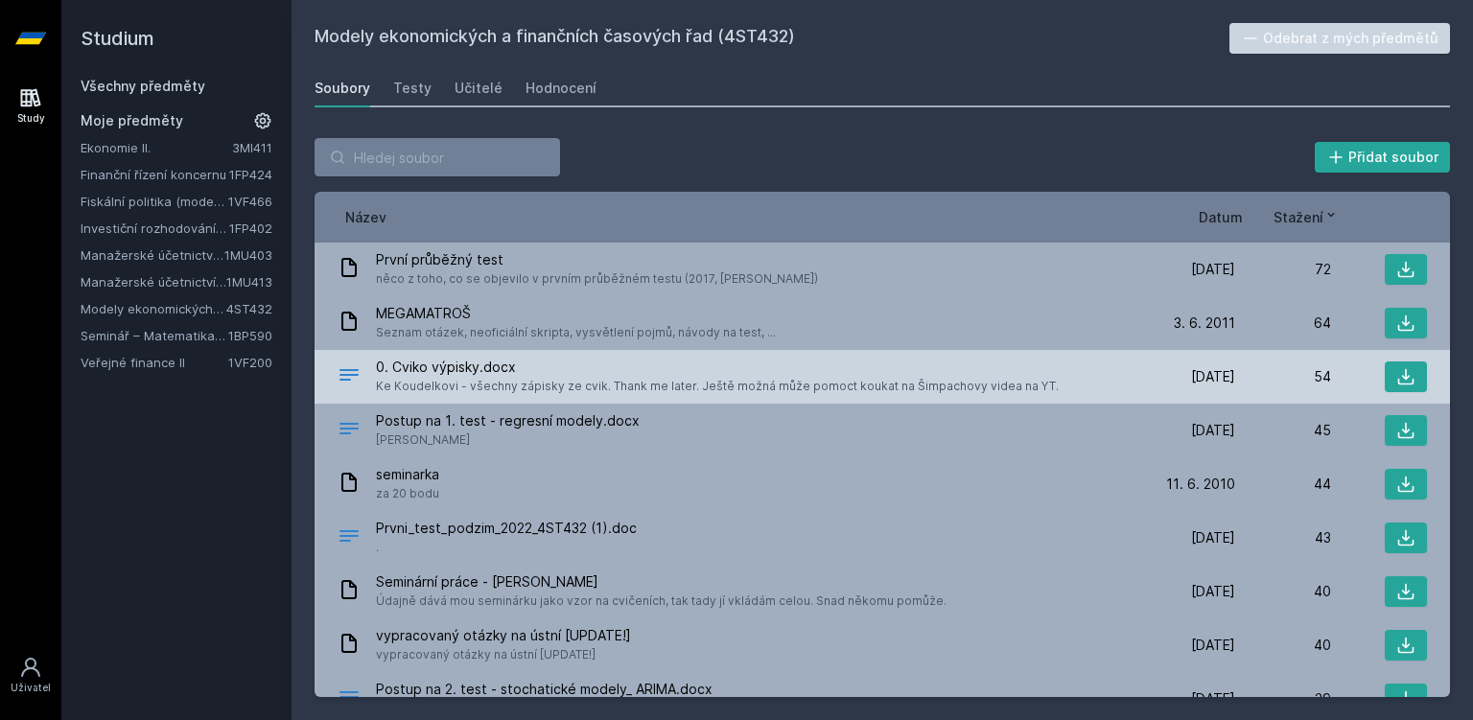
scroll to position [31, 0]
